Goal: Task Accomplishment & Management: Complete application form

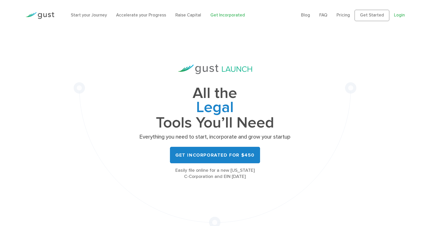
click at [398, 16] on link "Login" at bounding box center [399, 15] width 11 height 5
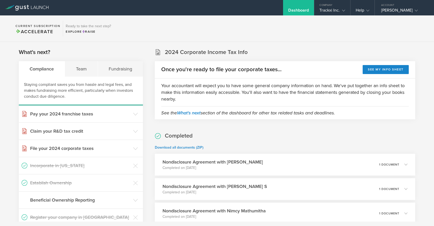
click at [390, 12] on div "Vijay Gopalswamy" at bounding box center [403, 12] width 44 height 8
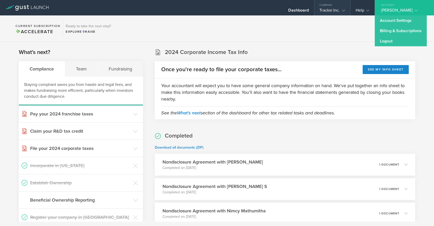
click at [324, 10] on div "Trackxi Inc." at bounding box center [332, 12] width 26 height 8
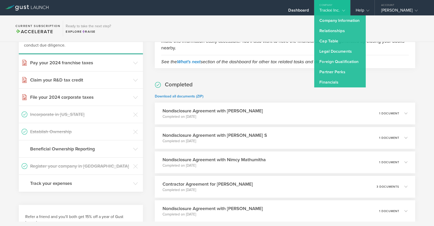
scroll to position [52, 0]
click at [337, 54] on link "Legal Documents" at bounding box center [340, 51] width 52 height 10
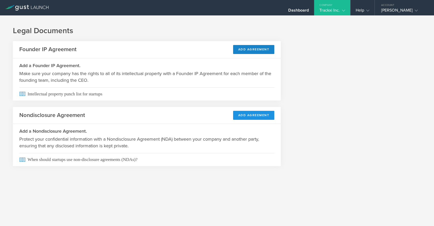
click at [253, 116] on button "Add Agreement" at bounding box center [253, 115] width 41 height 9
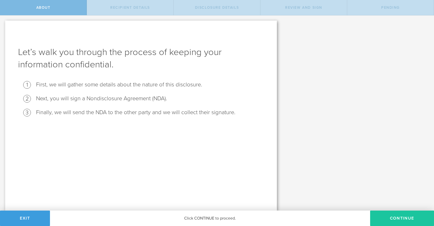
click at [385, 218] on button "Continue" at bounding box center [402, 218] width 64 height 15
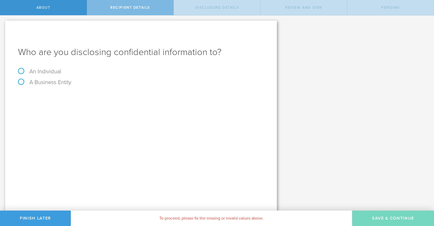
click at [50, 70] on label "An Individual" at bounding box center [39, 71] width 43 height 7
click at [3, 24] on input "An Individual" at bounding box center [1, 19] width 3 height 8
radio input "true"
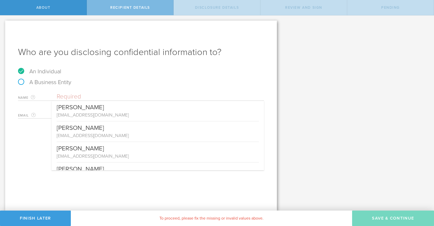
click at [83, 98] on input "text" at bounding box center [160, 97] width 207 height 8
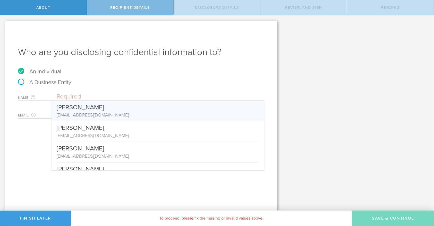
paste input "deepeshnigam@yahoo.com"
type input "deepeshnigam@yahoo.com"
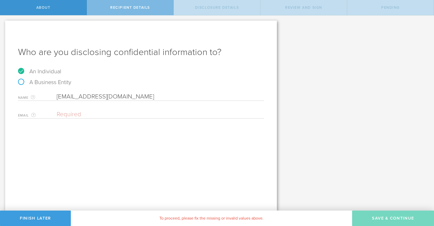
drag, startPoint x: 147, startPoint y: 97, endPoint x: 21, endPoint y: 94, distance: 126.0
click at [21, 94] on div "Name The first and last name of the person that you are disclosing confidential…" at bounding box center [141, 95] width 246 height 11
drag, startPoint x: 65, startPoint y: 114, endPoint x: 70, endPoint y: 114, distance: 4.4
click at [66, 114] on input "email" at bounding box center [159, 115] width 205 height 8
paste input "deepeshnigam@yahoo.com"
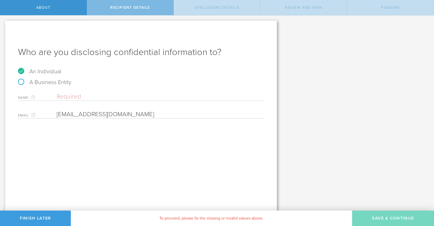
type input "deepeshnigam@yahoo.com"
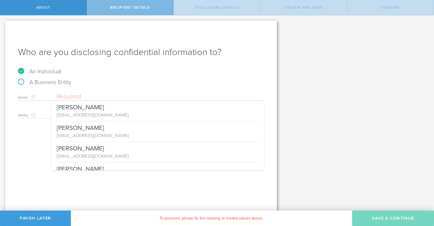
click at [78, 97] on input "text" at bounding box center [160, 97] width 207 height 8
paste input "Deepesh Nigam"
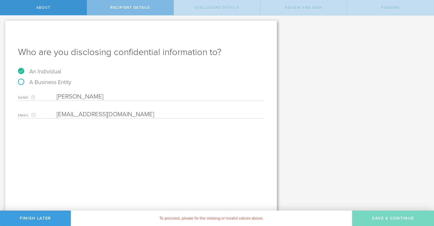
type input "Deepesh Nigam"
click at [145, 146] on div "Who are you disclosing confidential information to? An Individual A Business En…" at bounding box center [141, 116] width 272 height 190
click at [135, 115] on input "email" at bounding box center [159, 115] width 205 height 8
paste input "deepeshnigam@yahoo.com"
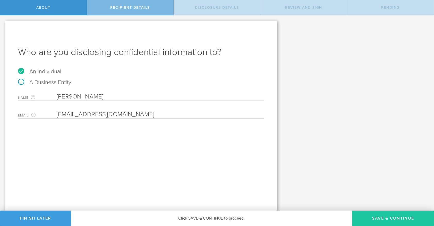
type input "deepeshnigam@yahoo.com"
click at [374, 217] on button "Save & Continue" at bounding box center [393, 218] width 82 height 15
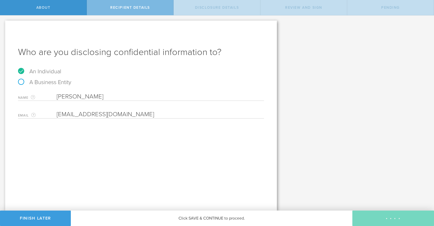
select select "string:5 years"
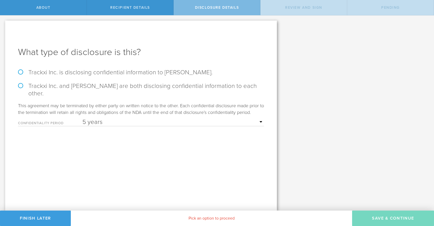
click at [43, 74] on label "Trackxi Inc. is disclosing confidential information to Deepesh Nigam." at bounding box center [141, 72] width 246 height 7
click at [3, 26] on input "Trackxi Inc. is disclosing confidential information to Deepesh Nigam." at bounding box center [1, 20] width 3 height 11
radio input "true"
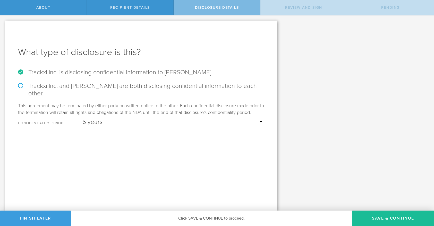
click at [111, 124] on select "1 year 2 years 3 years 4 years 5 years" at bounding box center [173, 123] width 182 height 8
click at [391, 215] on button "Save & Continue" at bounding box center [393, 218] width 82 height 15
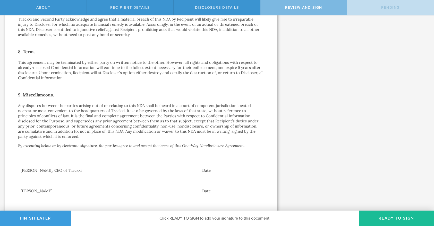
scroll to position [361, 0]
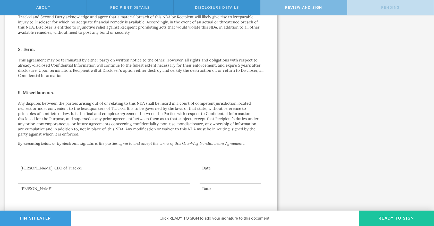
click at [399, 217] on button "Ready to Sign" at bounding box center [396, 218] width 75 height 15
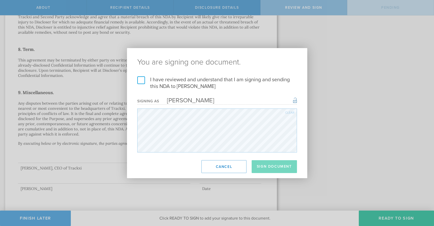
click at [144, 80] on label "I have reviewed and understand that I am signing and sending this NDA to Deepes…" at bounding box center [217, 83] width 160 height 13
click at [0, 0] on input "I have reviewed and understand that I am signing and sending this NDA to Deepes…" at bounding box center [0, 0] width 0 height 0
click at [266, 164] on button "Sign Document" at bounding box center [274, 167] width 45 height 13
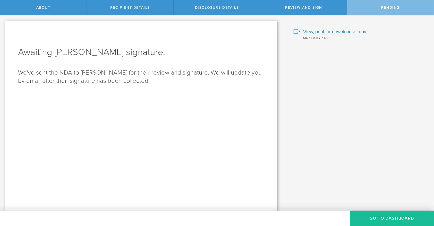
scroll to position [0, 0]
drag, startPoint x: 220, startPoint y: 107, endPoint x: 250, endPoint y: 107, distance: 30.4
click at [222, 106] on div "Awaiting Deepesh Nigam’s signature. We've sent the NDA to Deepesh Nigam for the…" at bounding box center [141, 116] width 272 height 190
